Goal: Contribute content

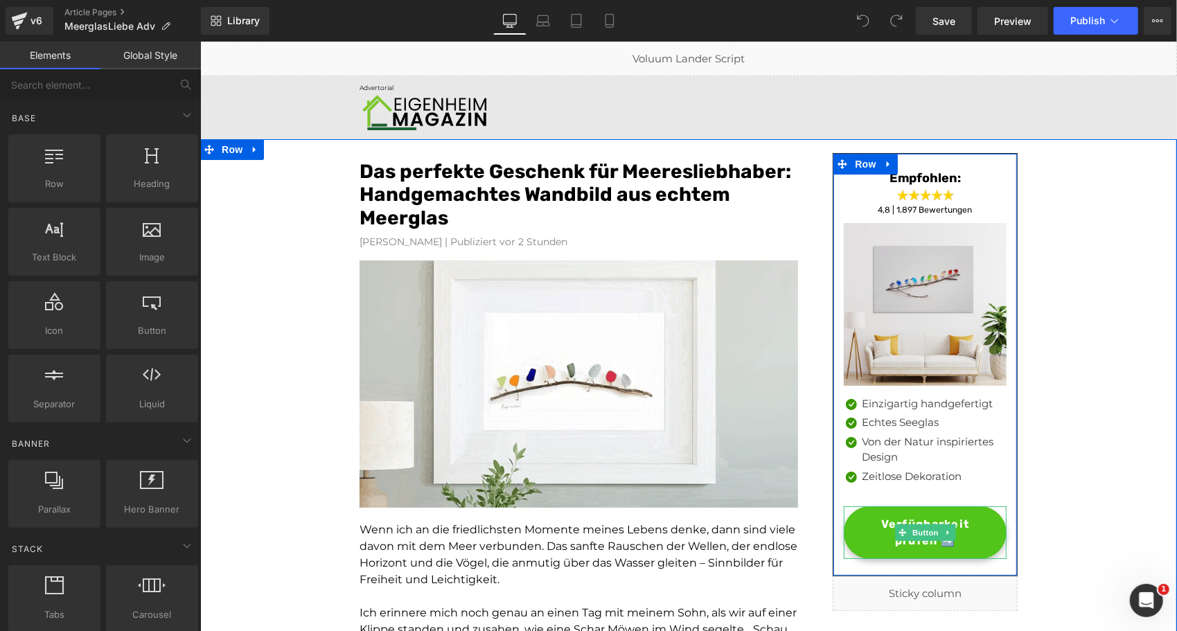
click at [865, 544] on span "Verfügbarkeit prüfen ➡️" at bounding box center [925, 532] width 134 height 33
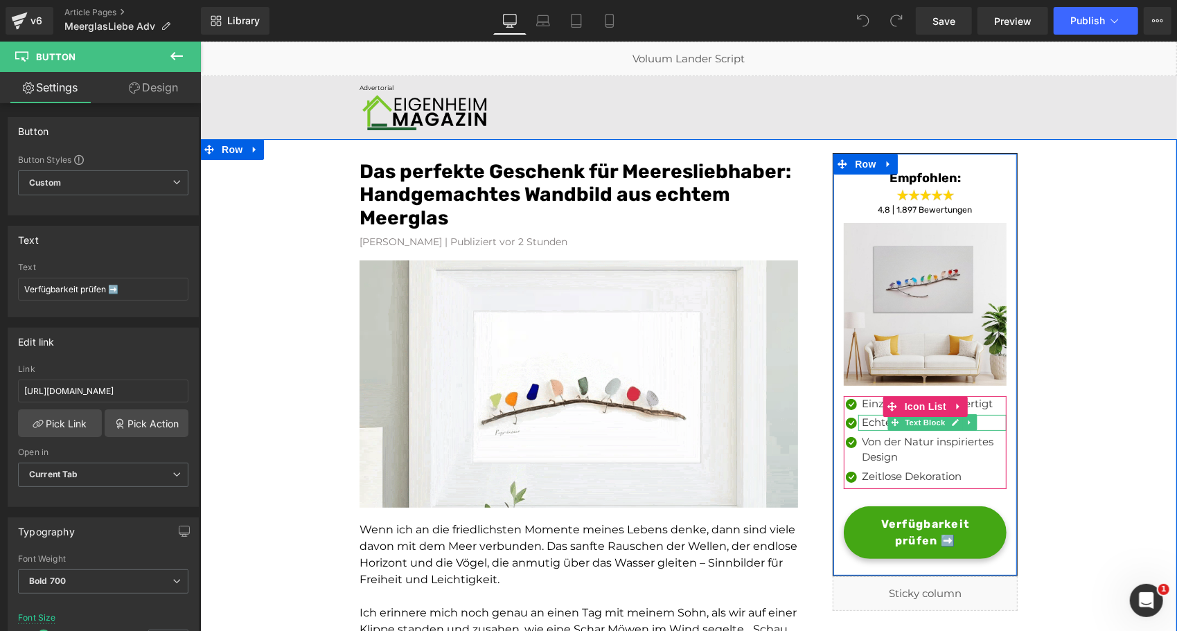
click at [868, 421] on p "Echtes Seeglas" at bounding box center [933, 422] width 145 height 16
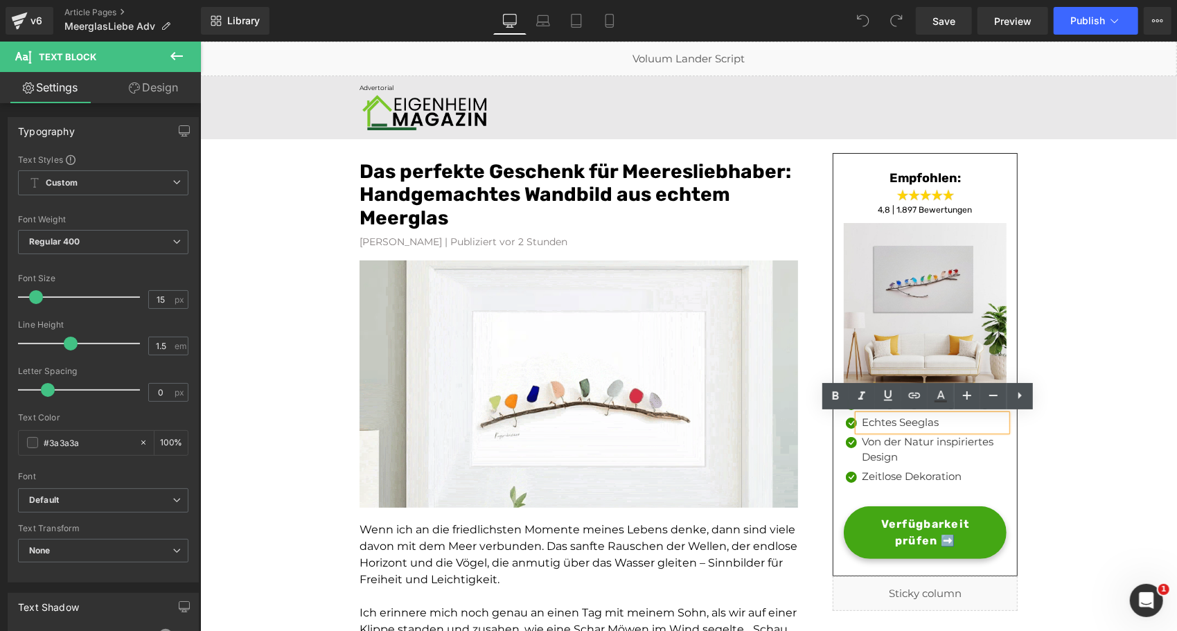
click at [913, 420] on p "Echtes Seeglas" at bounding box center [933, 422] width 145 height 16
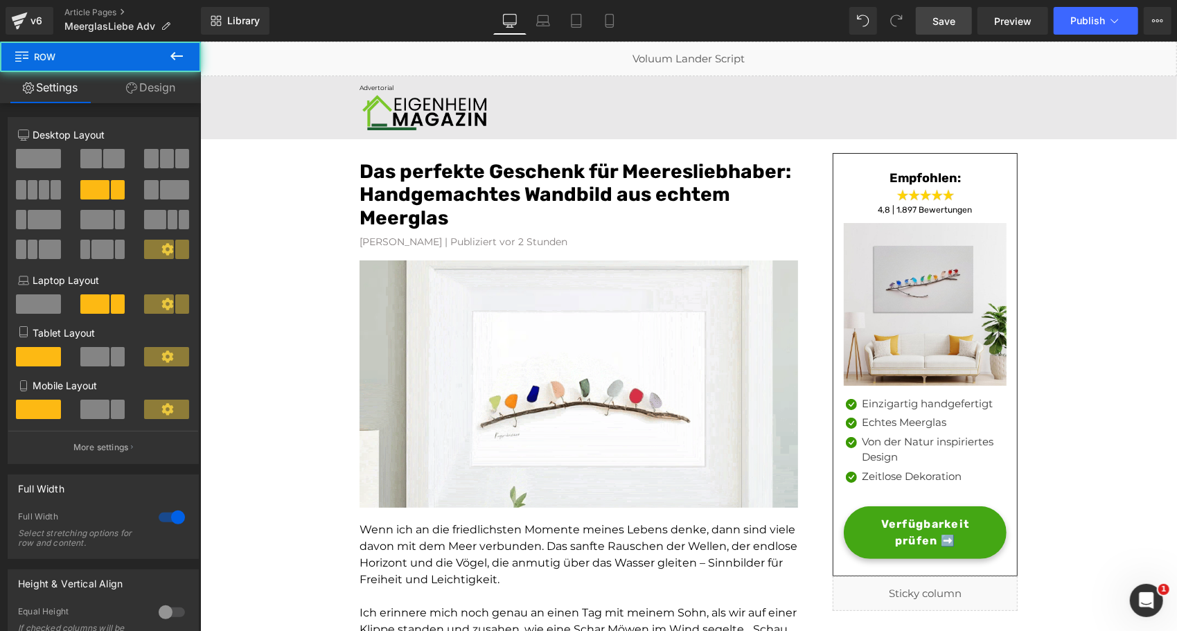
click at [943, 23] on span "Save" at bounding box center [944, 21] width 23 height 15
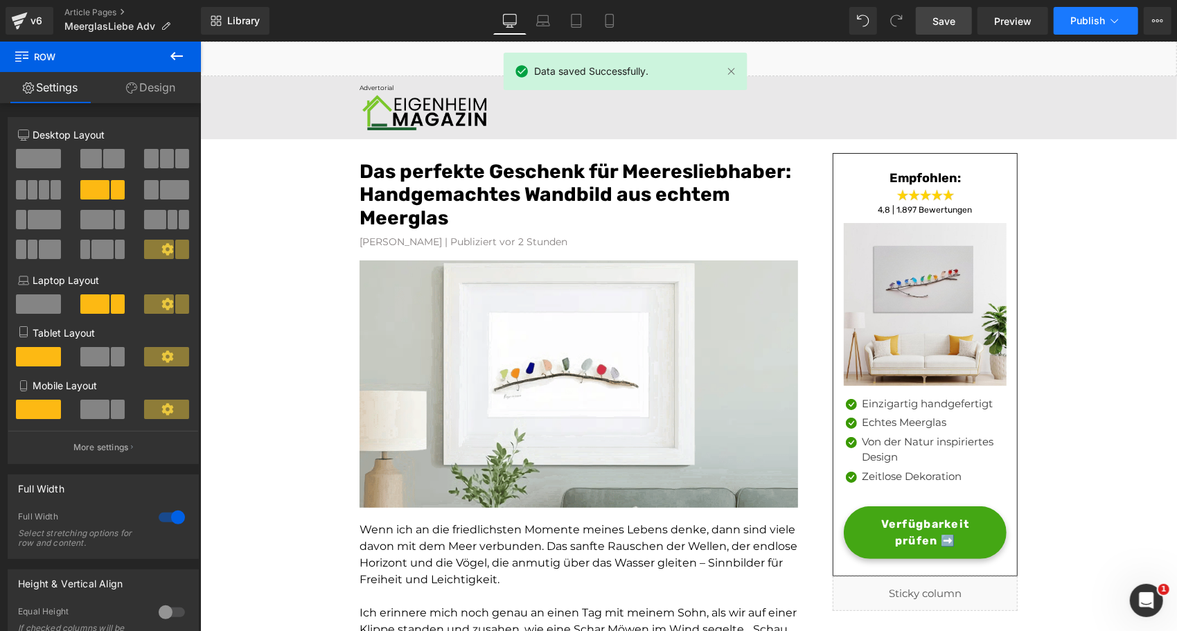
click at [1078, 24] on span "Publish" at bounding box center [1088, 20] width 35 height 11
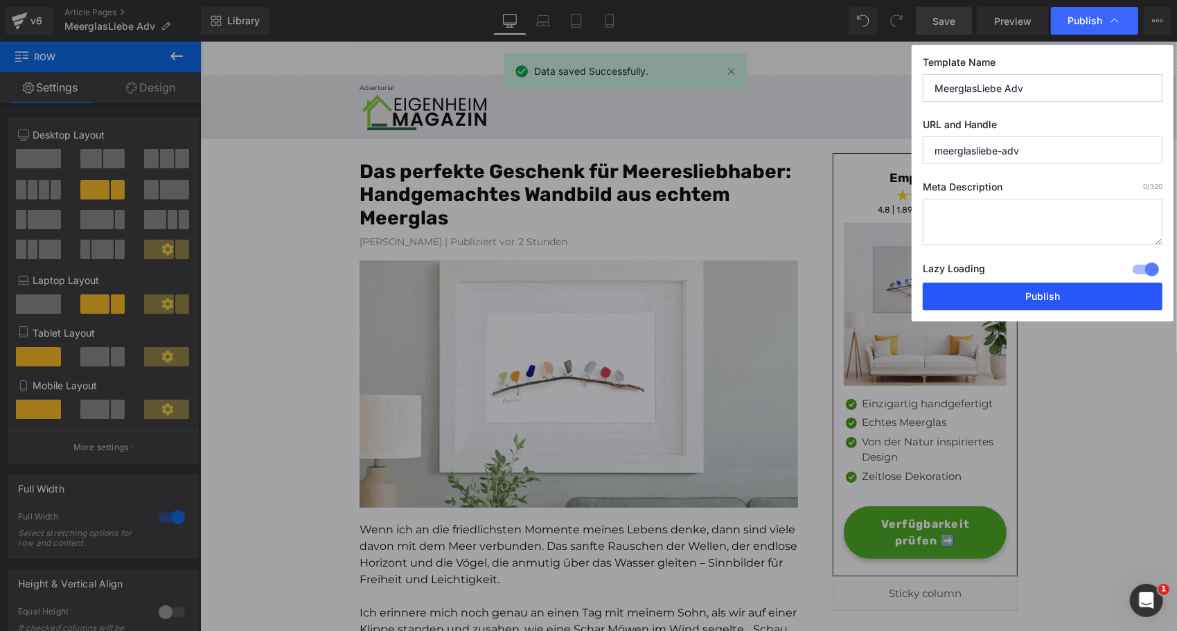
click at [976, 288] on button "Publish" at bounding box center [1043, 297] width 240 height 28
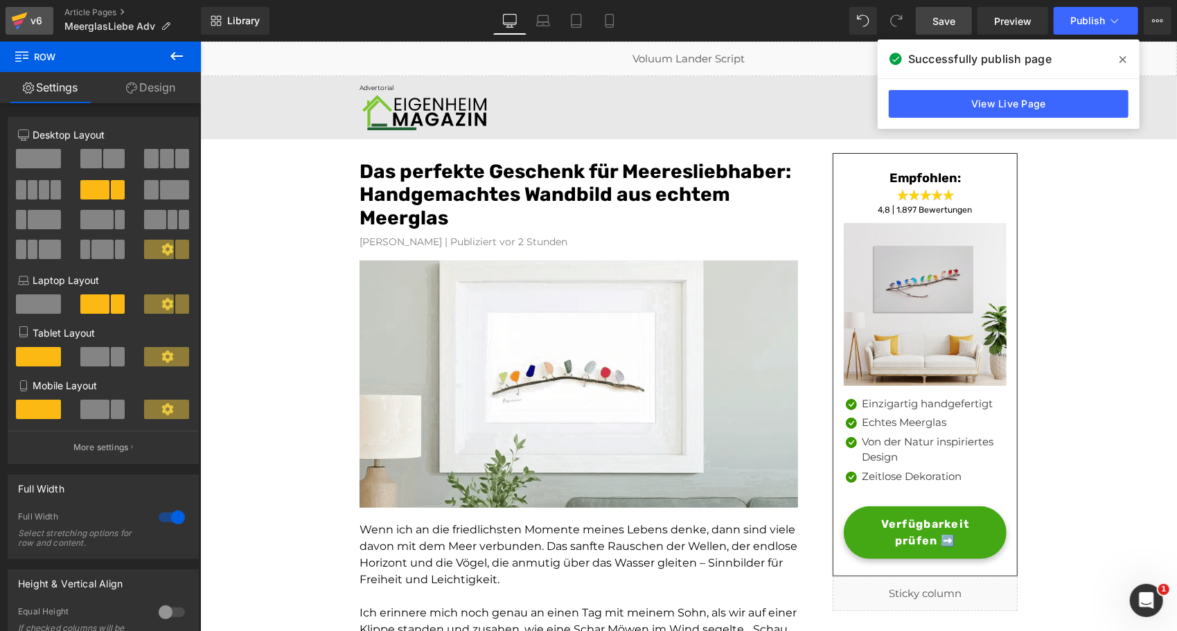
click at [12, 17] on icon at bounding box center [19, 20] width 17 height 35
